Goal: Task Accomplishment & Management: Manage account settings

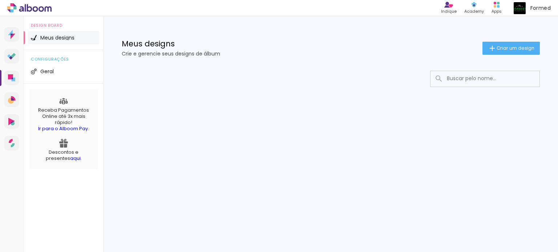
click at [33, 10] on icon at bounding box center [35, 8] width 5 height 5
click at [33, 13] on div "Indique Indique e ganhe Conteúdo que inspira Academy Produtos Alboom Apps Forme…" at bounding box center [279, 8] width 558 height 16
click at [16, 7] on icon at bounding box center [14, 8] width 3 height 3
click at [537, 10] on span "Formed" at bounding box center [540, 8] width 20 height 8
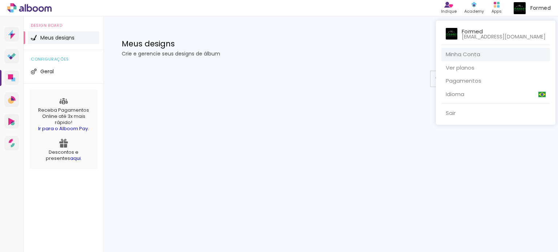
click at [482, 37] on p "formed.alboom@gmail.com" at bounding box center [504, 36] width 84 height 5
click at [480, 53] on link "Minha Conta" at bounding box center [495, 54] width 109 height 13
click at [42, 38] on div at bounding box center [279, 126] width 558 height 252
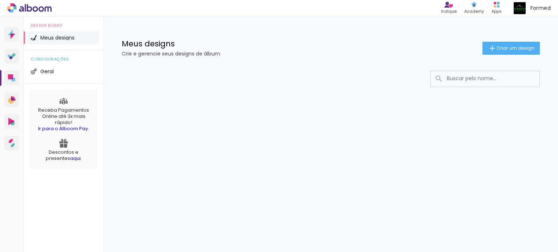
click at [50, 37] on span "Meus designs" at bounding box center [57, 37] width 34 height 5
click at [46, 72] on span "Geral" at bounding box center [46, 71] width 13 height 5
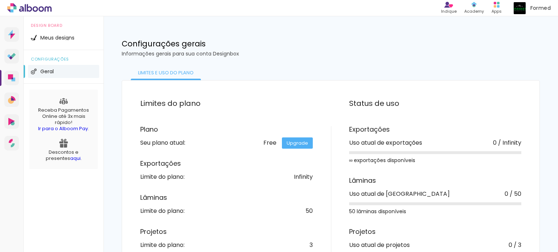
click at [46, 72] on span "Geral" at bounding box center [46, 71] width 13 height 5
click at [9, 143] on icon at bounding box center [12, 143] width 6 height 9
